Goal: Navigation & Orientation: Understand site structure

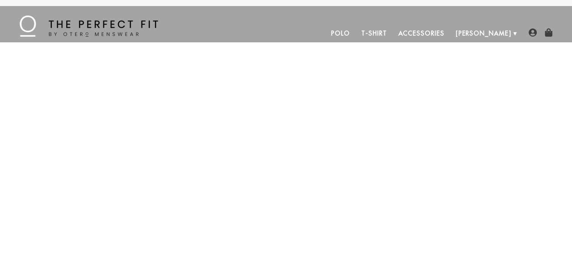
click at [356, 31] on link "Polo" at bounding box center [340, 33] width 30 height 18
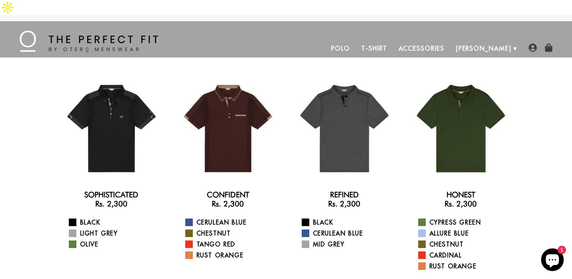
click at [392, 39] on link "T-Shirt" at bounding box center [374, 48] width 37 height 18
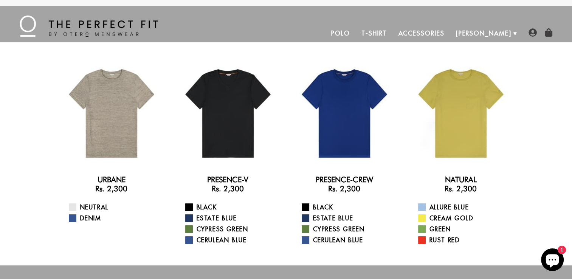
click at [450, 31] on link "Accessories" at bounding box center [420, 33] width 57 height 18
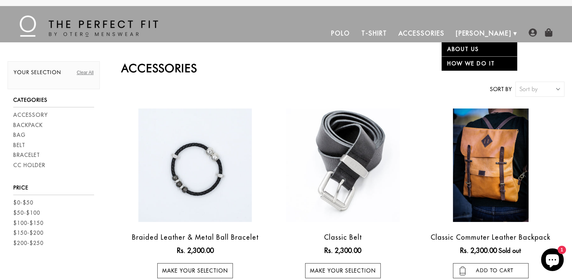
click at [484, 49] on link "About Us" at bounding box center [480, 49] width 76 height 14
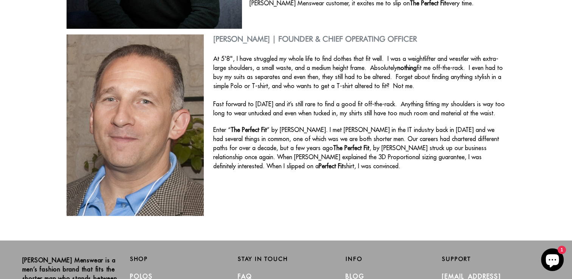
scroll to position [387, 0]
